Goal: Find contact information: Find contact information

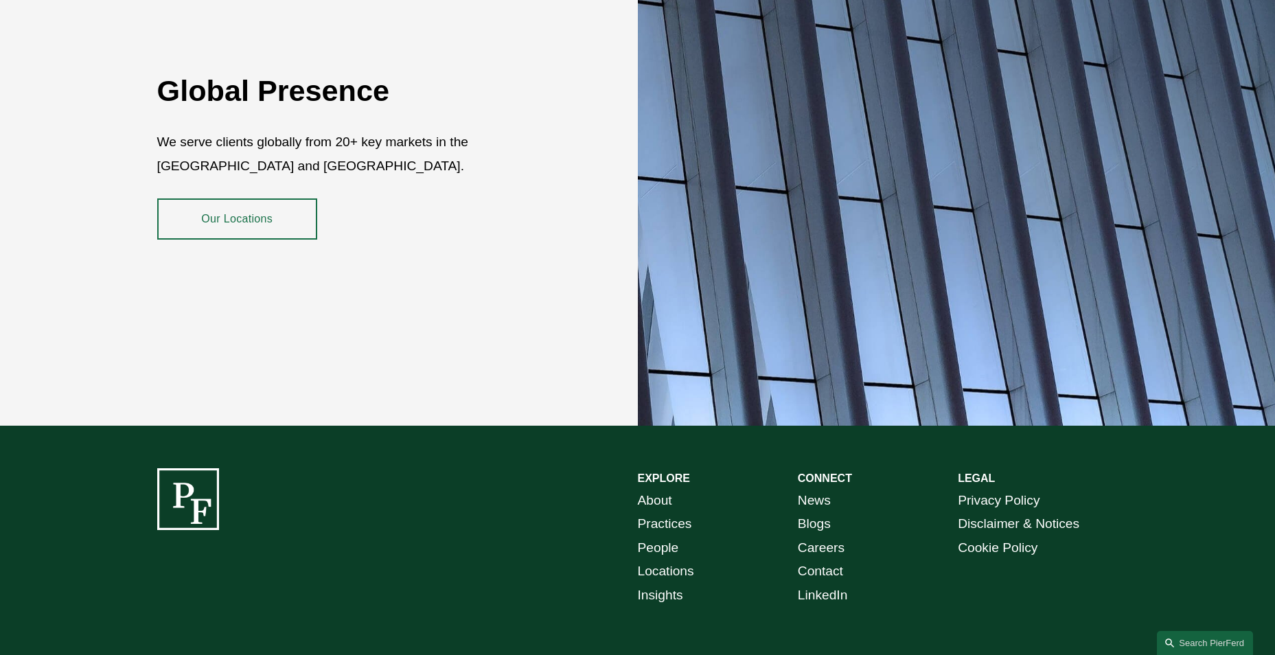
scroll to position [2503, 0]
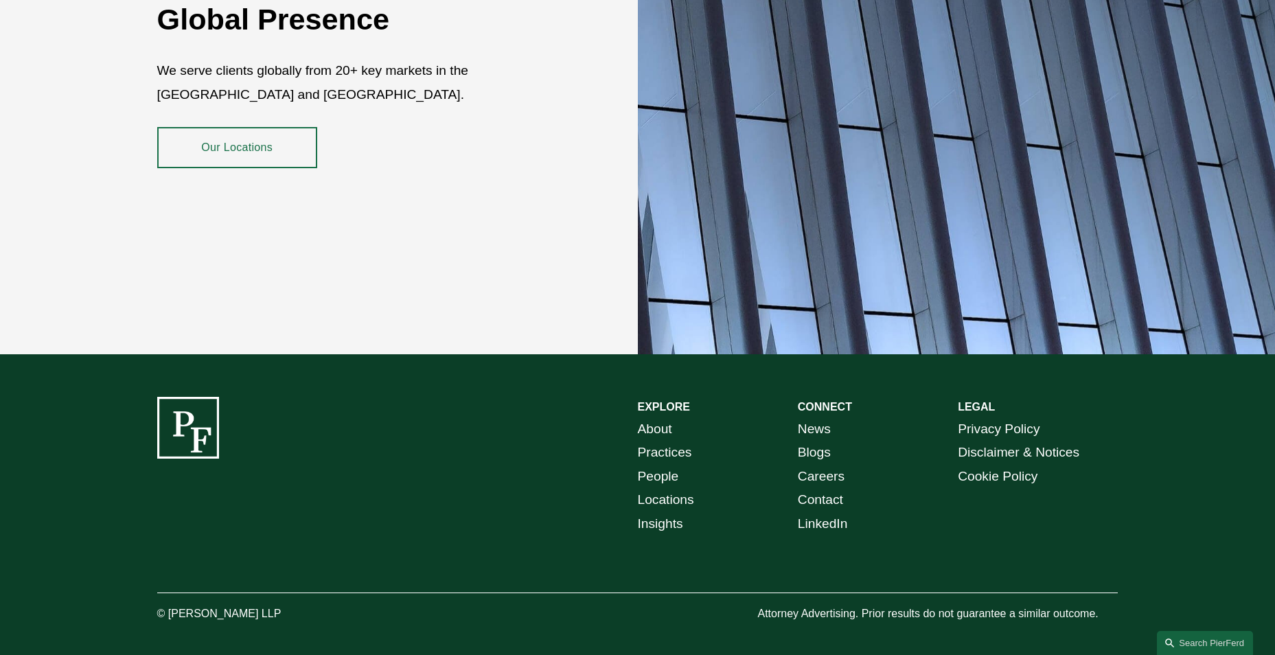
click at [825, 490] on link "Contact" at bounding box center [820, 500] width 45 height 24
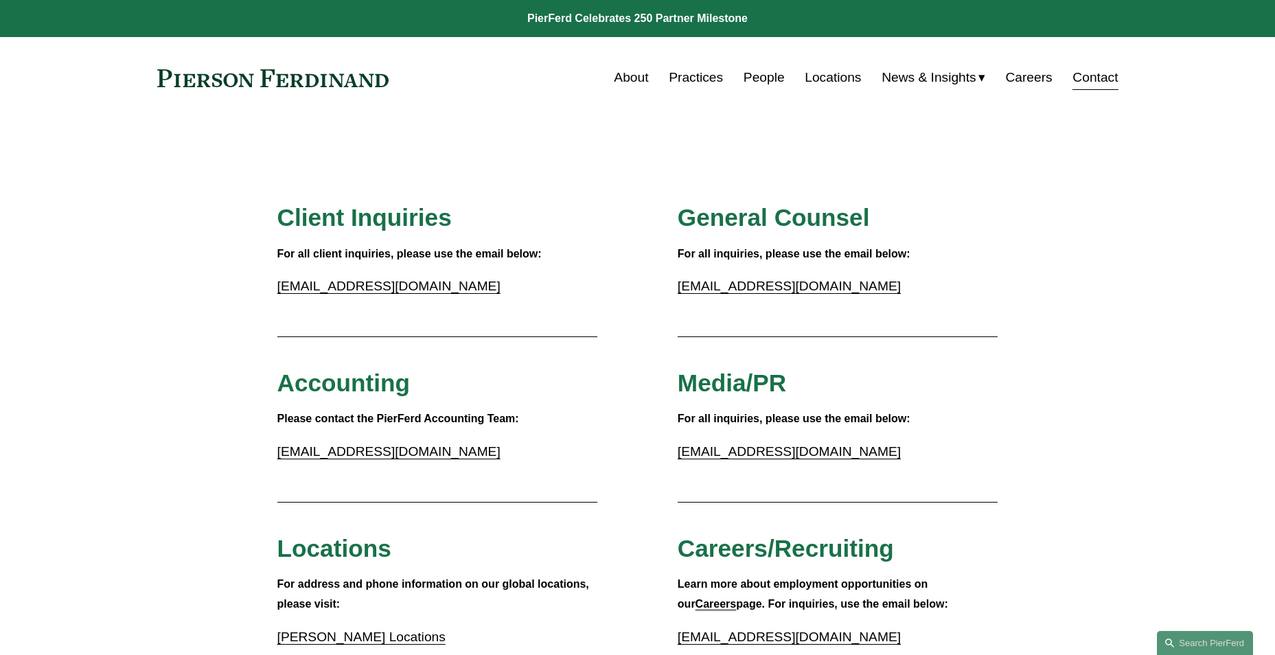
scroll to position [480, 0]
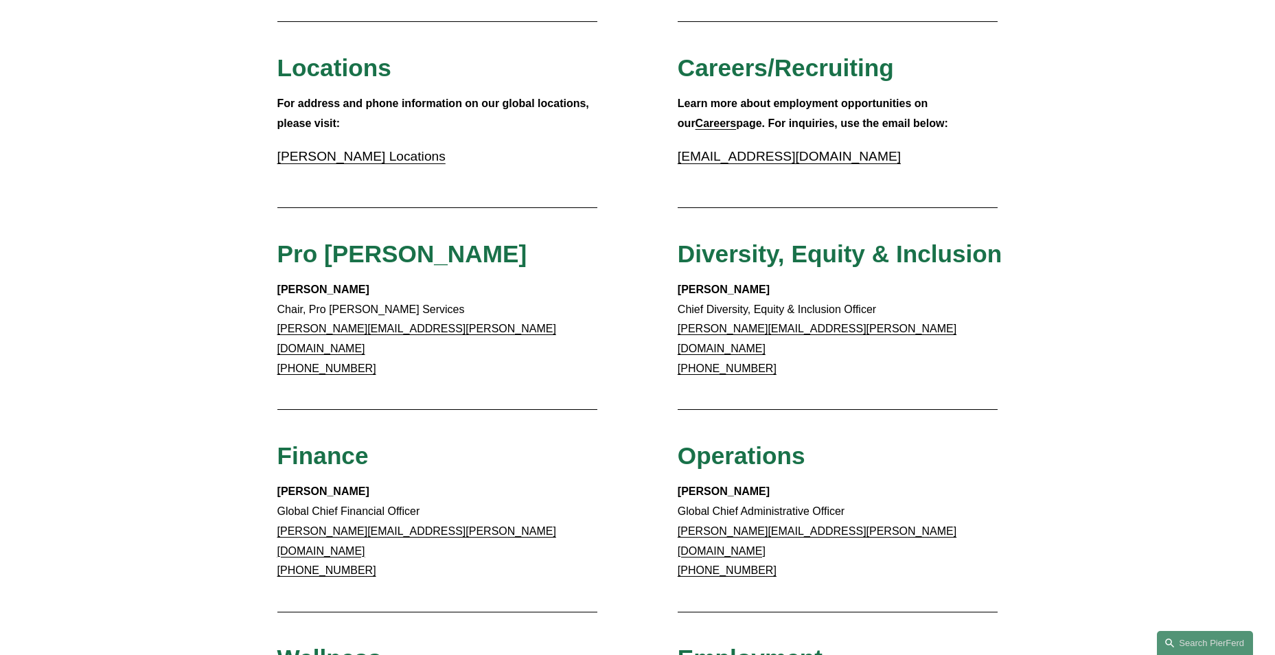
click at [354, 161] on link "Pierson Ferdinand Locations" at bounding box center [361, 156] width 168 height 14
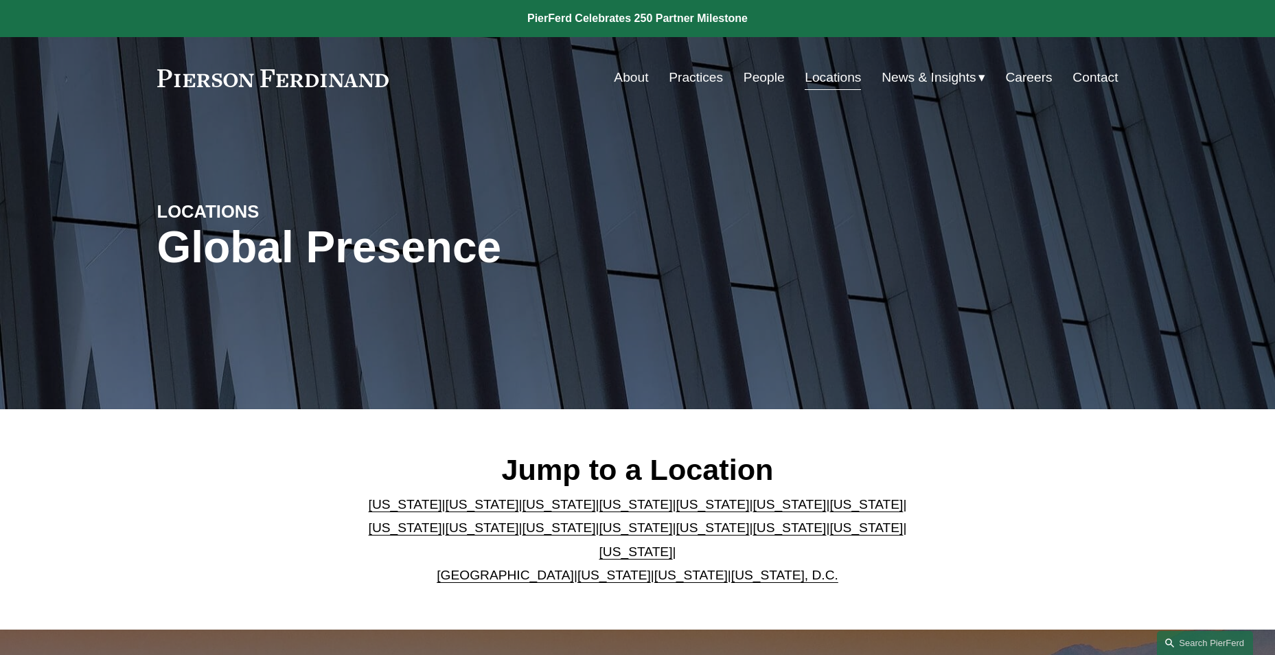
click at [445, 535] on link "[US_STATE]" at bounding box center [481, 527] width 73 height 14
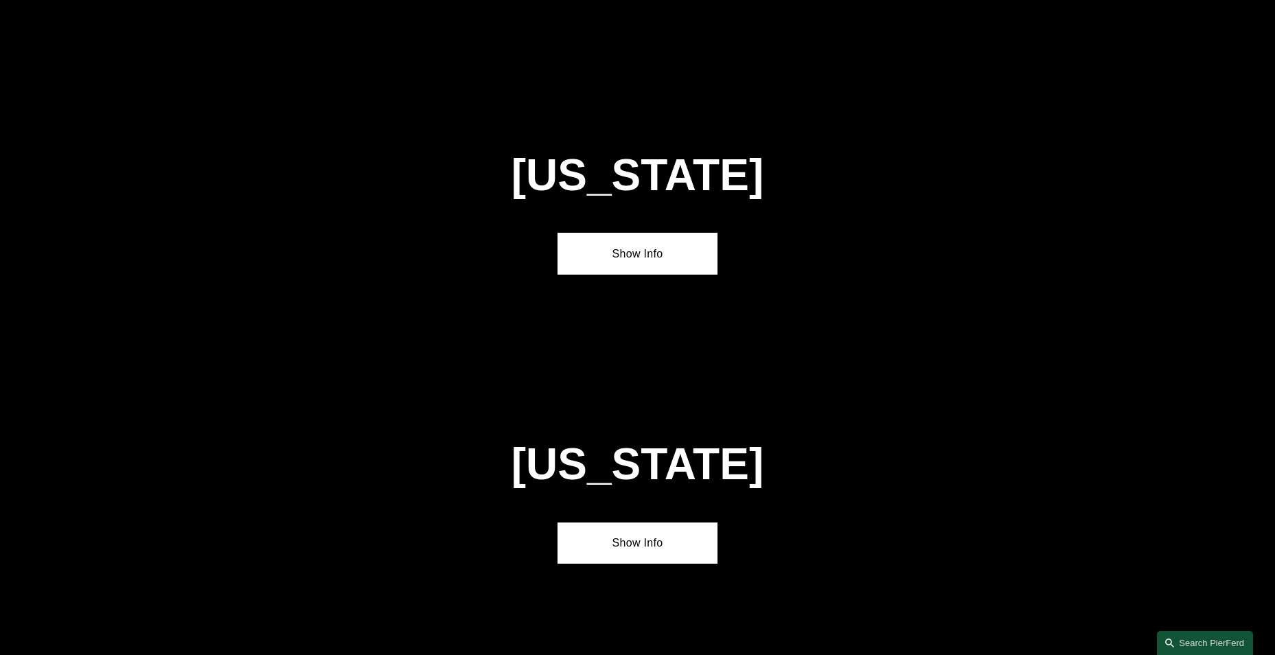
scroll to position [2940, 0]
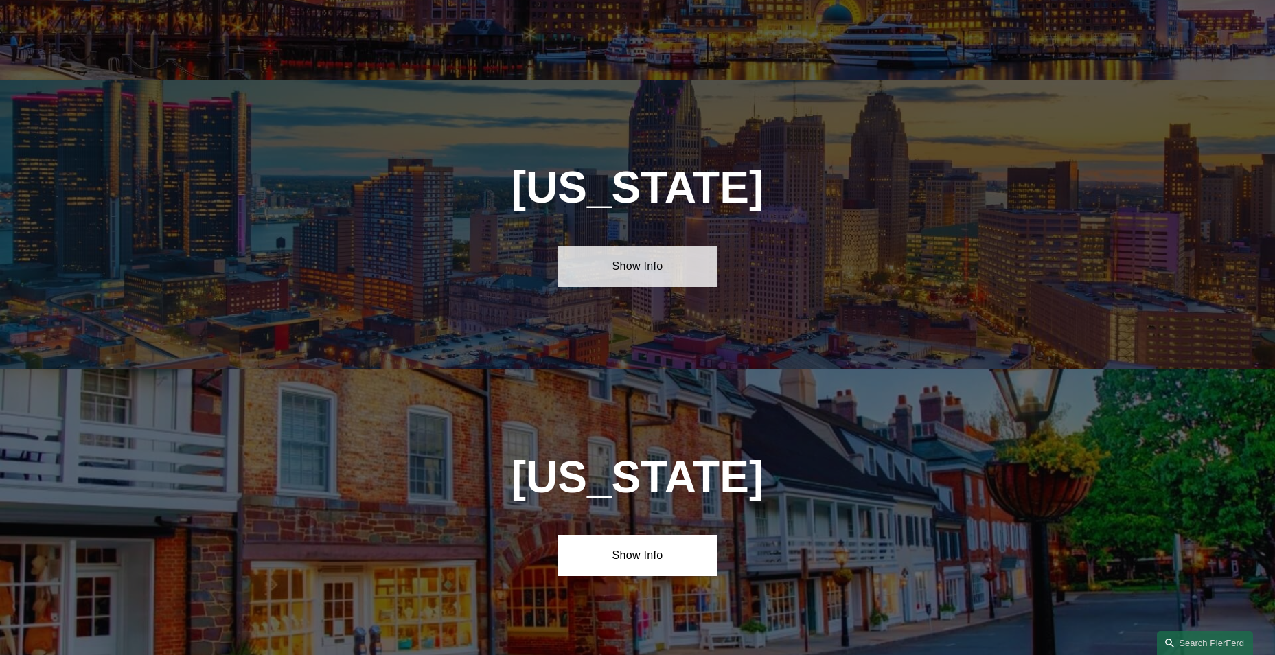
click at [633, 246] on link "Show Info" at bounding box center [637, 266] width 160 height 41
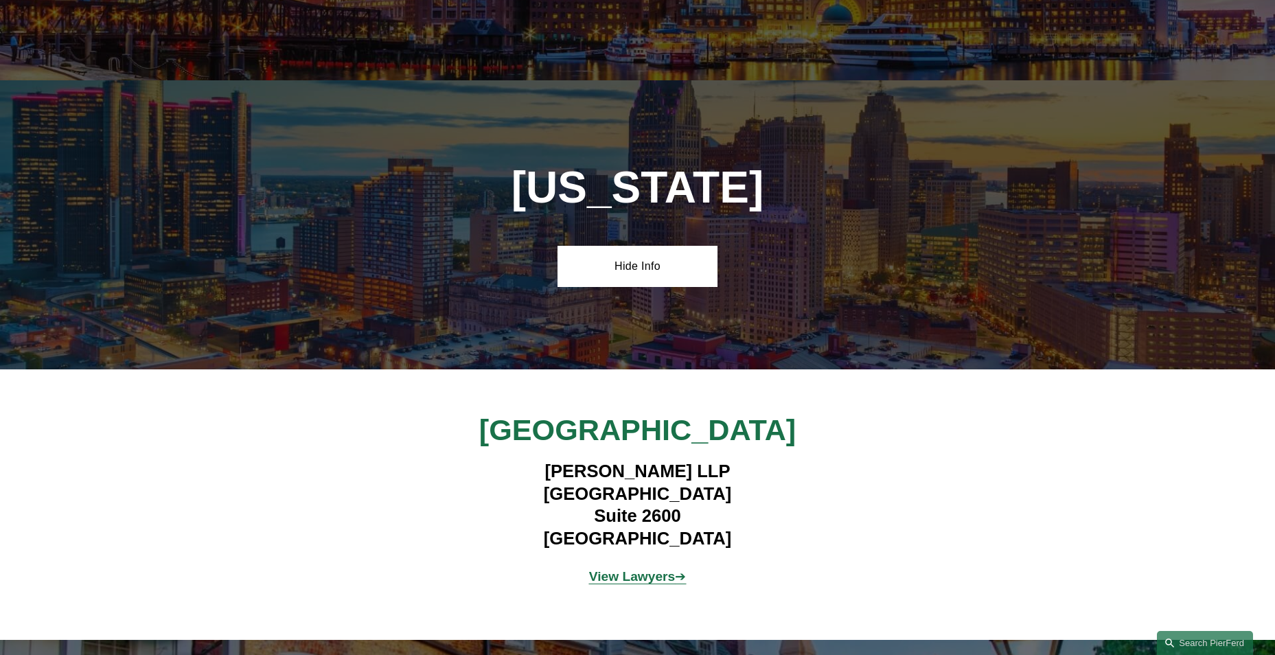
click at [658, 569] on strong "View Lawyers" at bounding box center [632, 576] width 86 height 14
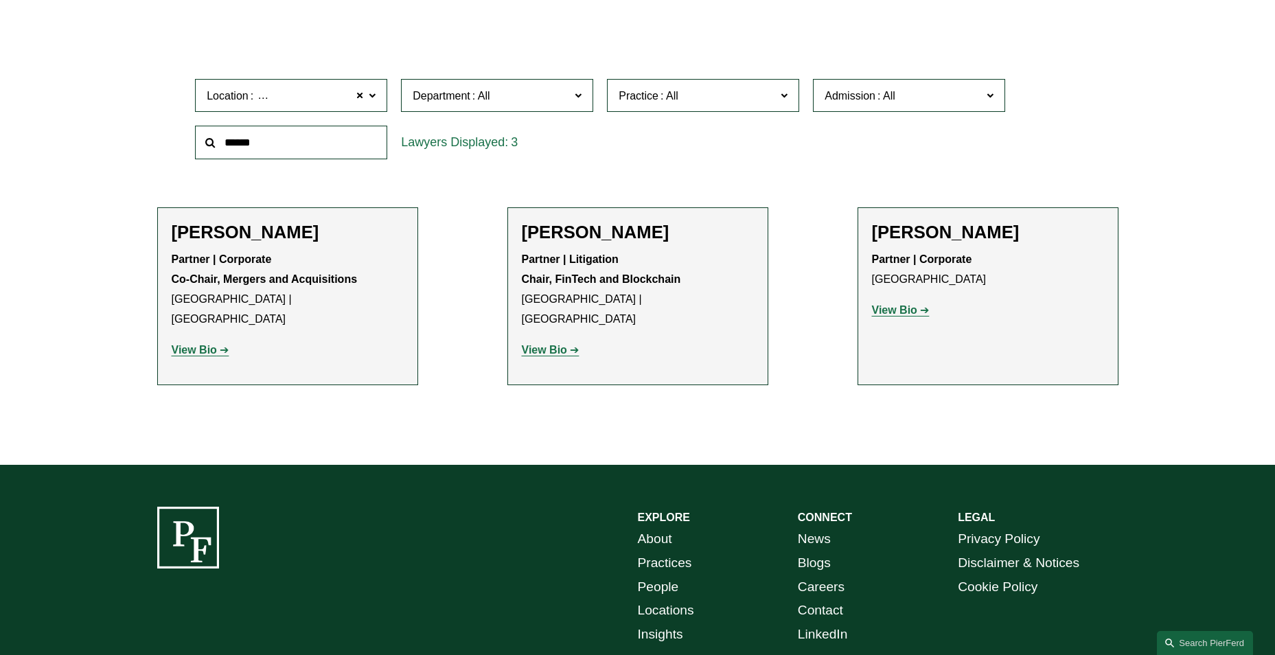
scroll to position [480, 0]
